Goal: Communication & Community: Answer question/provide support

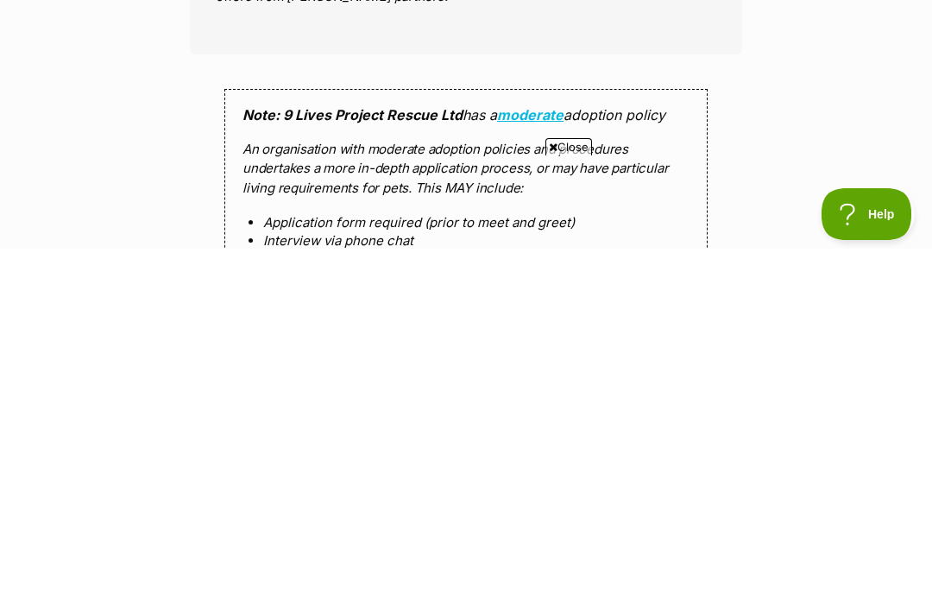
scroll to position [1279, 0]
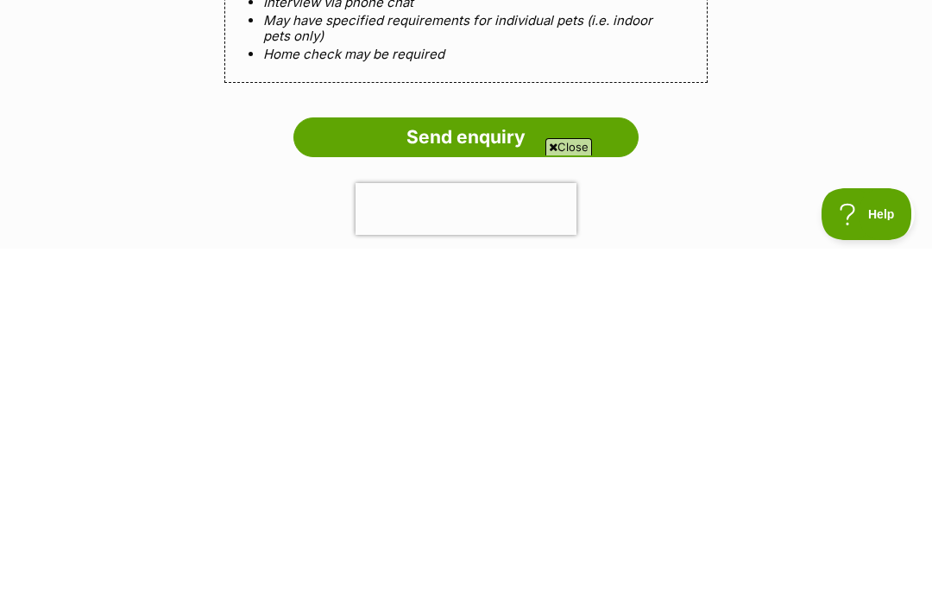
click at [565, 470] on input "Send enquiry" at bounding box center [465, 490] width 345 height 40
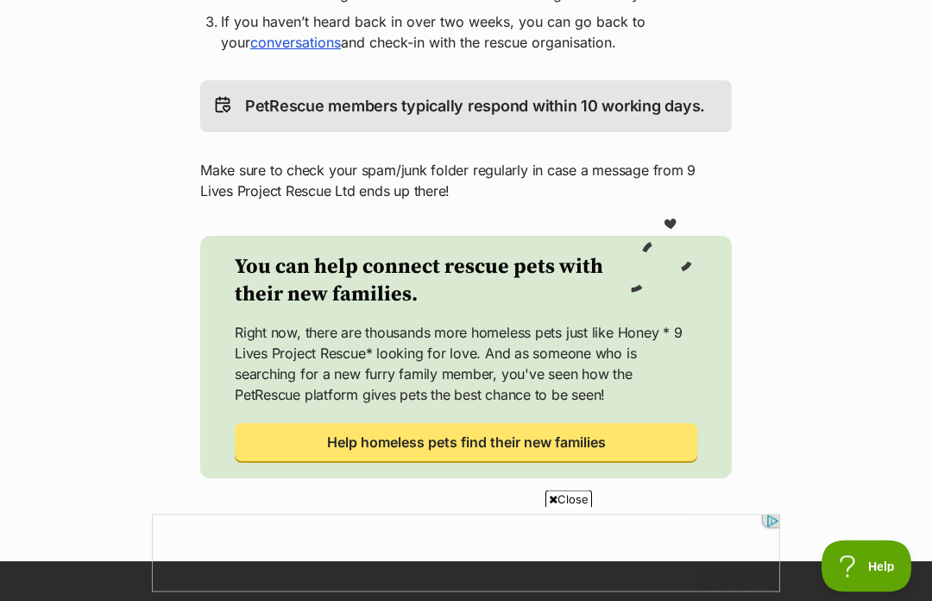
scroll to position [591, 0]
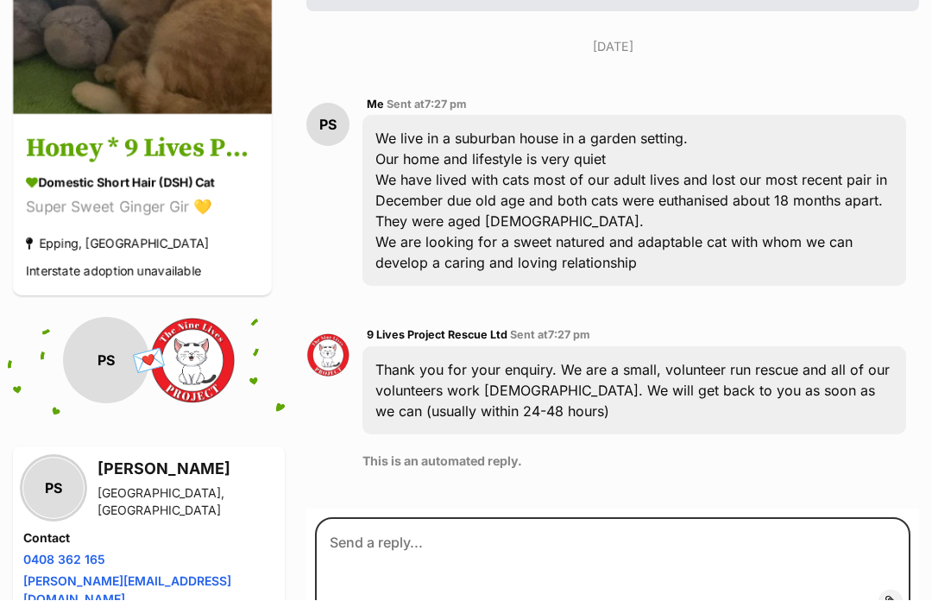
scroll to position [430, 0]
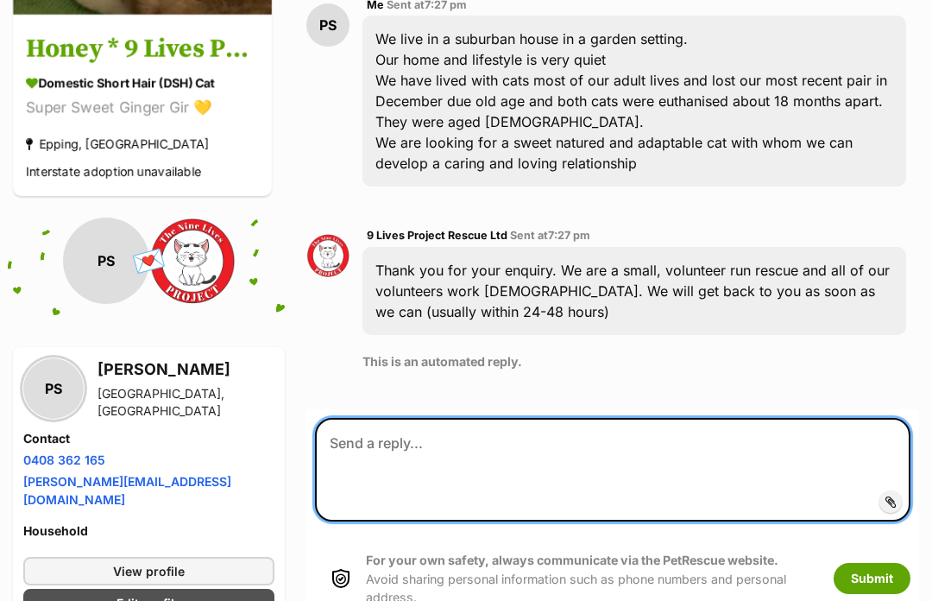
click at [443, 456] on textarea at bounding box center [613, 470] width 596 height 104
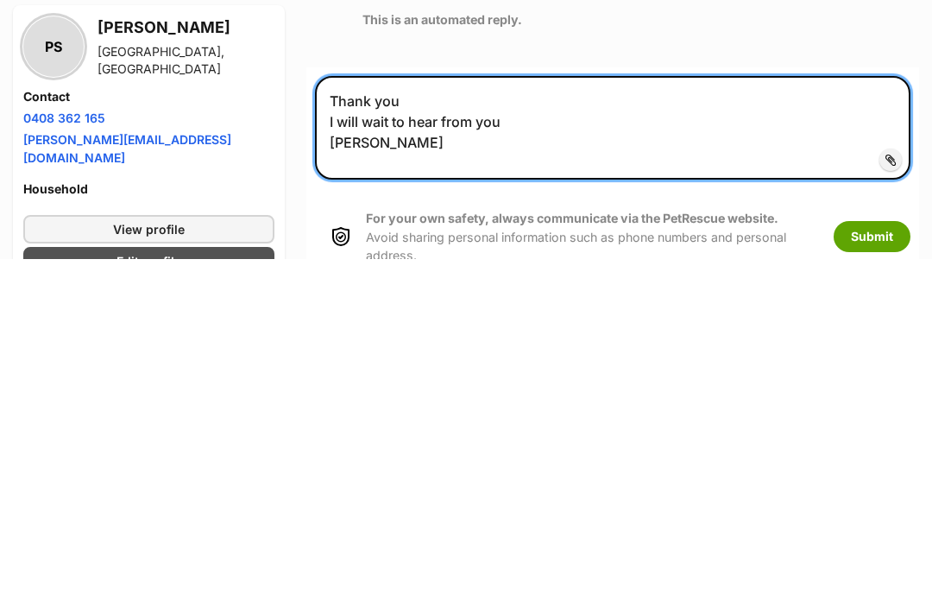
type textarea "Thank you I will wait to hear from you Pauline"
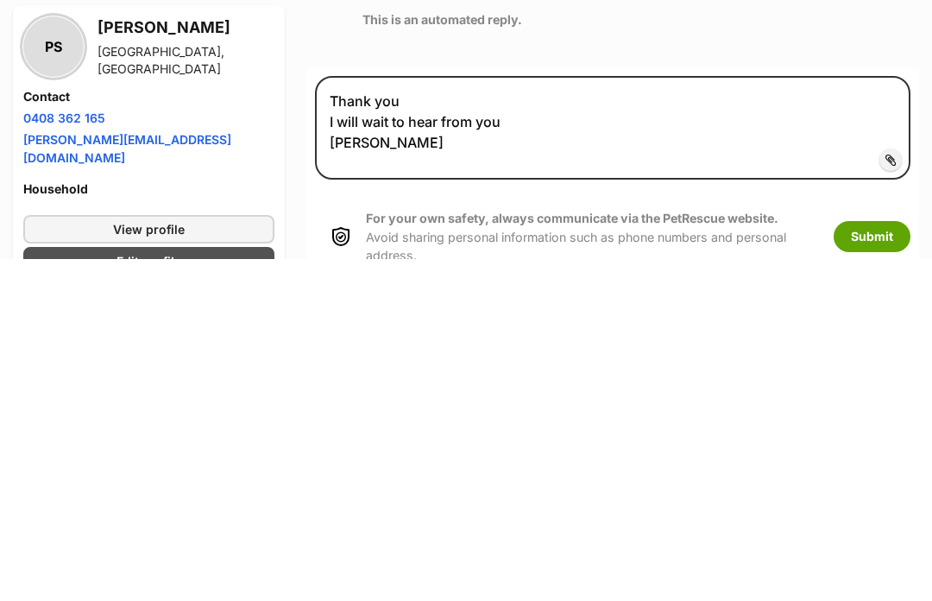
click at [865, 564] on button "Submit" at bounding box center [872, 579] width 77 height 31
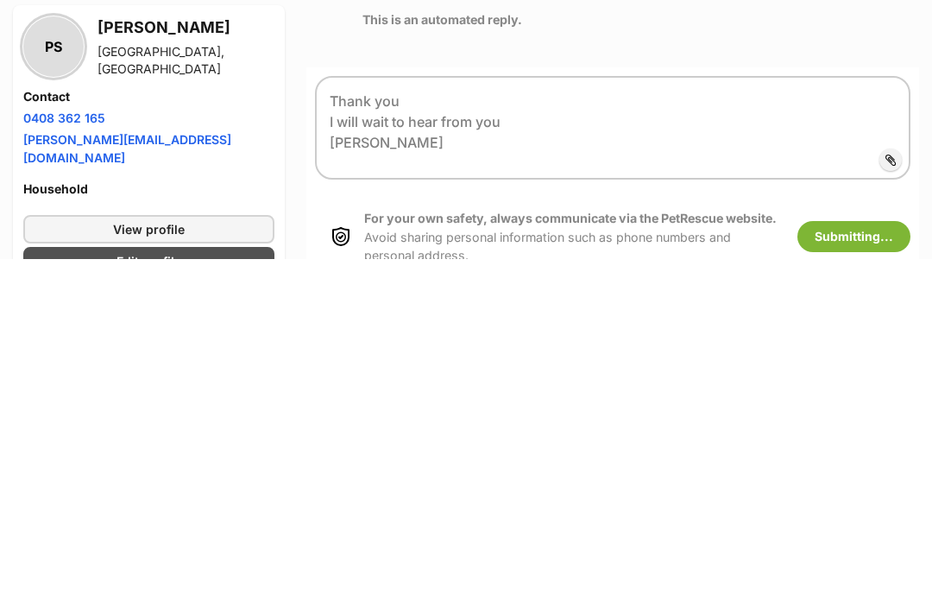
scroll to position [772, 0]
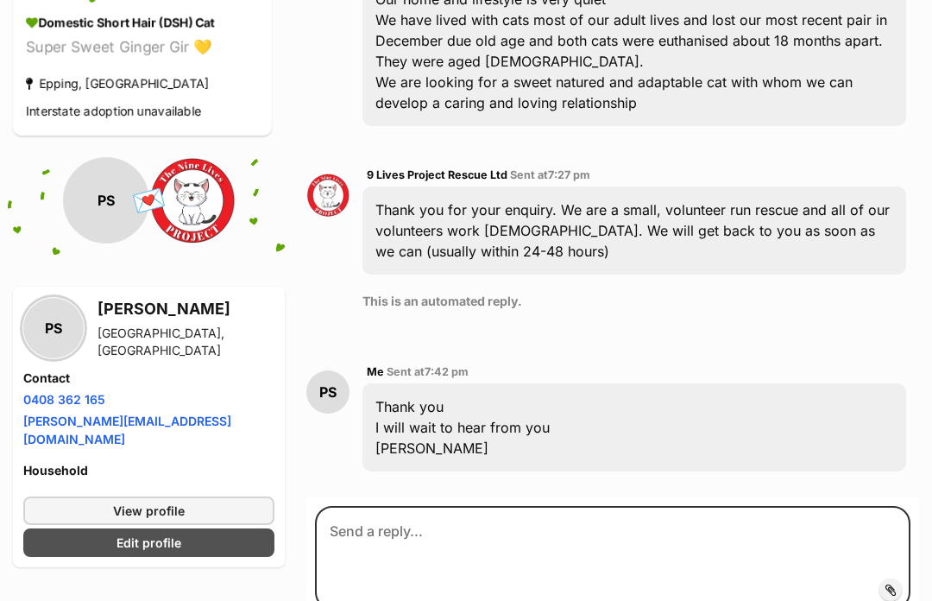
scroll to position [505, 0]
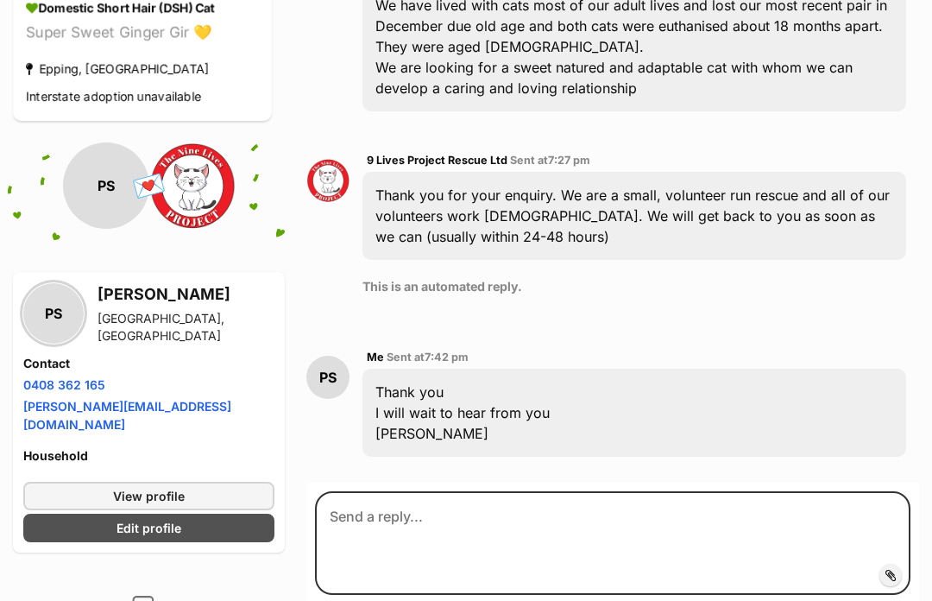
click at [199, 482] on link "View profile" at bounding box center [148, 496] width 251 height 28
